Goal: Communication & Community: Answer question/provide support

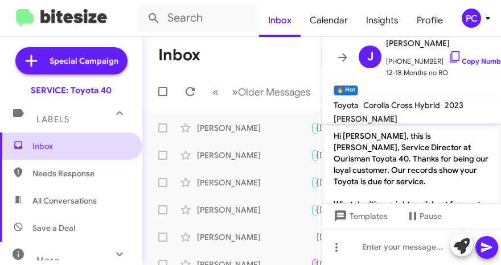
scroll to position [1173, 0]
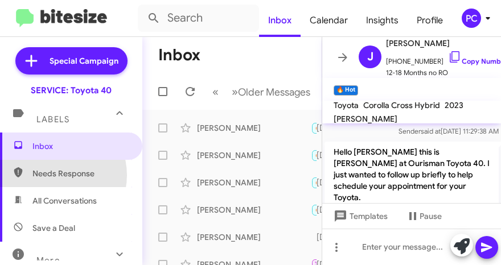
click at [53, 175] on span "Needs Response" at bounding box center [80, 173] width 97 height 11
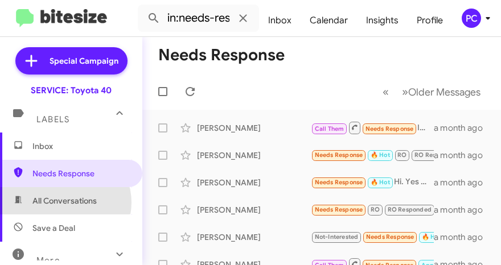
click at [65, 203] on span "All Conversations" at bounding box center [64, 200] width 64 height 11
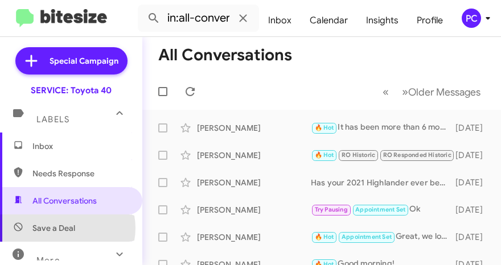
click at [67, 228] on span "Save a Deal" at bounding box center [53, 228] width 43 height 11
type input "in:not-interested"
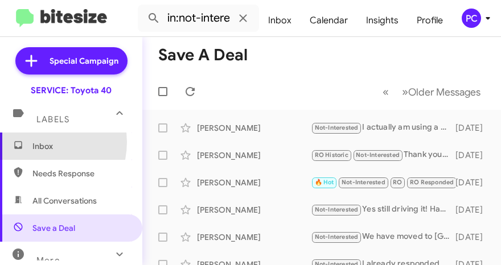
click at [38, 142] on span "Inbox" at bounding box center [80, 146] width 97 height 11
